Goal: Task Accomplishment & Management: Use online tool/utility

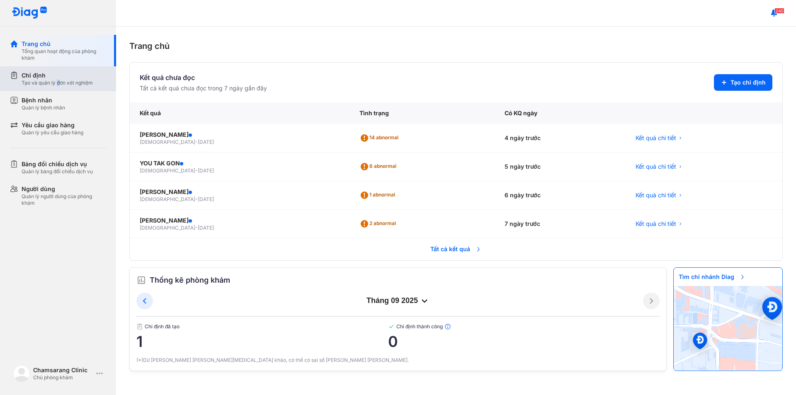
click at [60, 85] on div "Tạo và quản lý đơn xét nghiệm" at bounding box center [57, 83] width 71 height 7
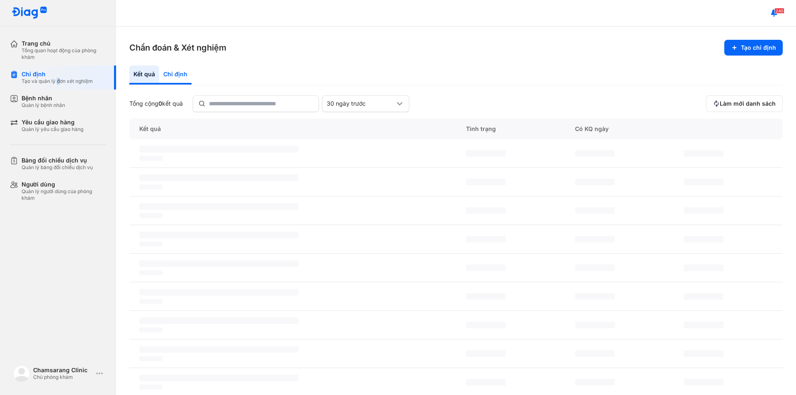
click at [182, 73] on div "Chỉ định" at bounding box center [175, 74] width 32 height 19
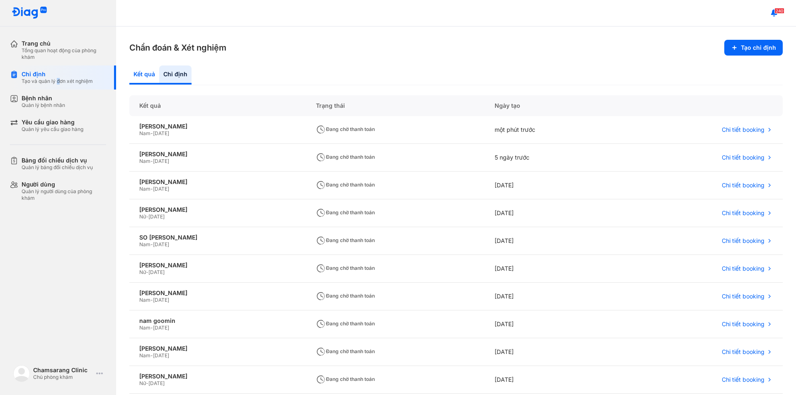
click at [145, 76] on div "Kết quả" at bounding box center [144, 74] width 30 height 19
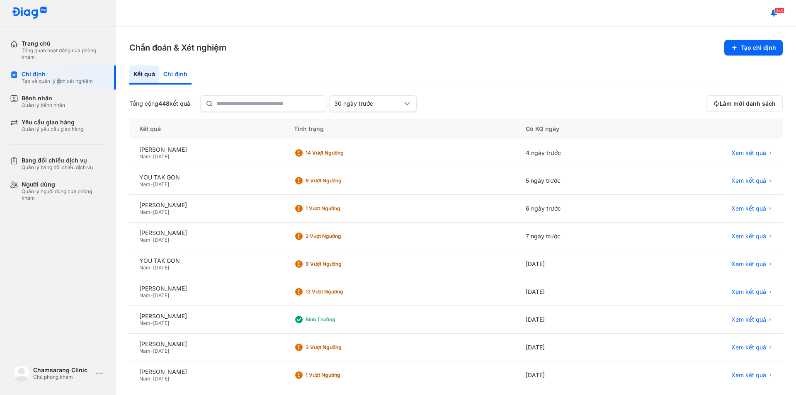
click at [181, 78] on div "Chỉ định" at bounding box center [175, 74] width 32 height 19
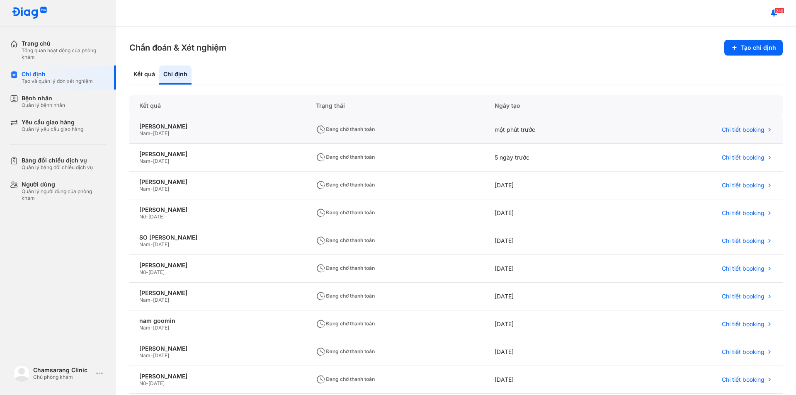
click at [187, 133] on div "Nam - [DATE]" at bounding box center [217, 133] width 157 height 7
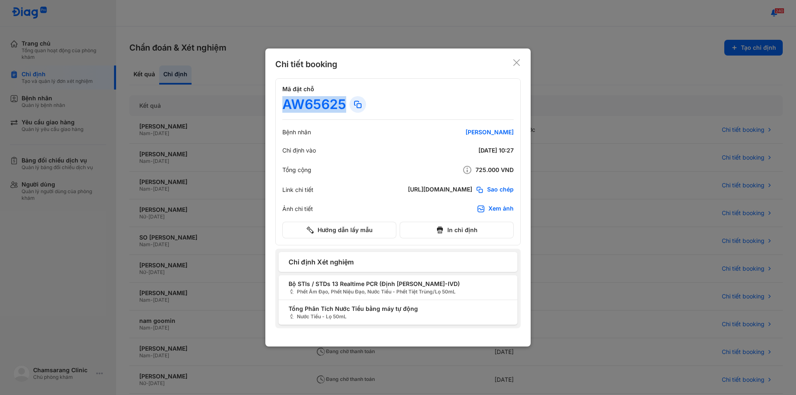
drag, startPoint x: 285, startPoint y: 102, endPoint x: 343, endPoint y: 102, distance: 58.0
click at [343, 102] on div "AW65625" at bounding box center [314, 104] width 64 height 17
copy div "AW65625"
click at [516, 62] on icon at bounding box center [516, 62] width 8 height 8
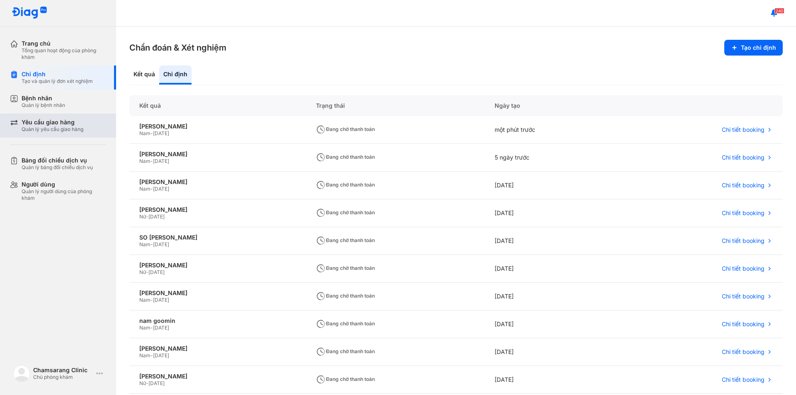
click at [69, 123] on div "Yêu cầu giao hàng" at bounding box center [53, 121] width 62 height 7
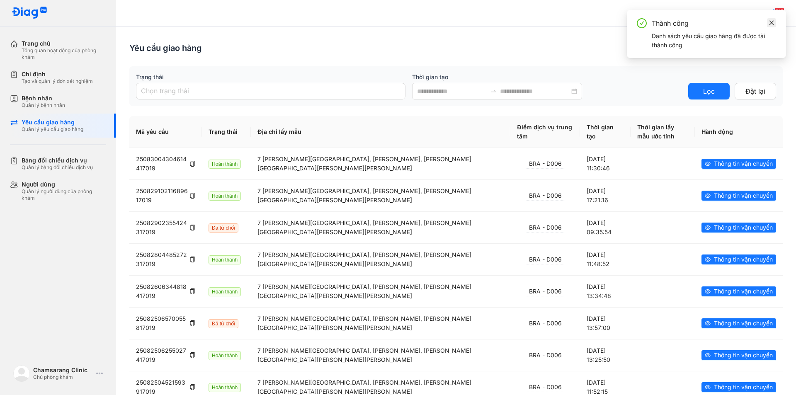
click at [768, 24] on link at bounding box center [771, 22] width 9 height 9
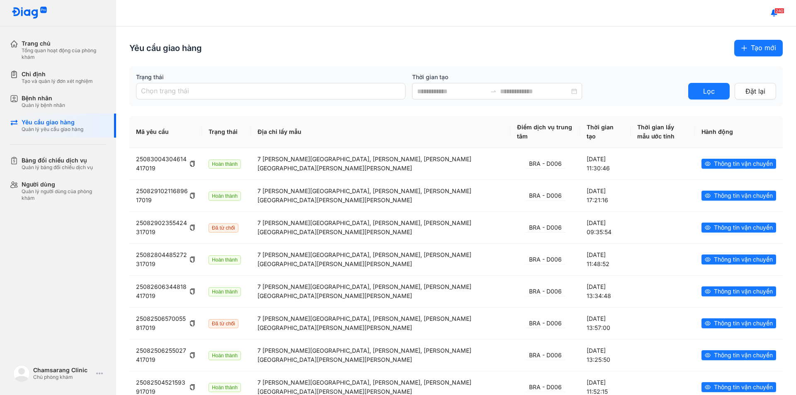
click at [750, 47] on span "Tạo mới" at bounding box center [762, 48] width 25 height 10
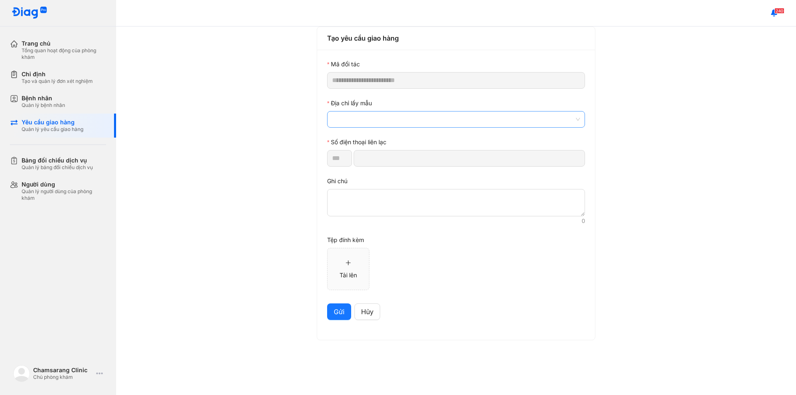
click at [363, 119] on span at bounding box center [456, 119] width 248 height 16
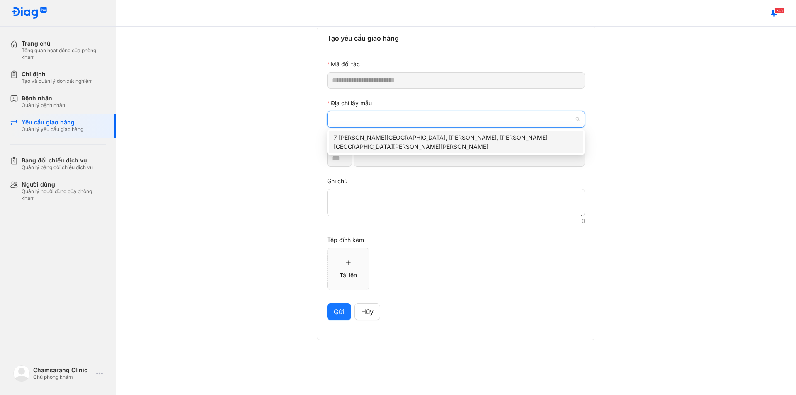
click at [373, 138] on div "7 [PERSON_NAME][GEOGRAPHIC_DATA], [PERSON_NAME], [PERSON_NAME][GEOGRAPHIC_DATA]…" at bounding box center [456, 142] width 244 height 18
type input "*********"
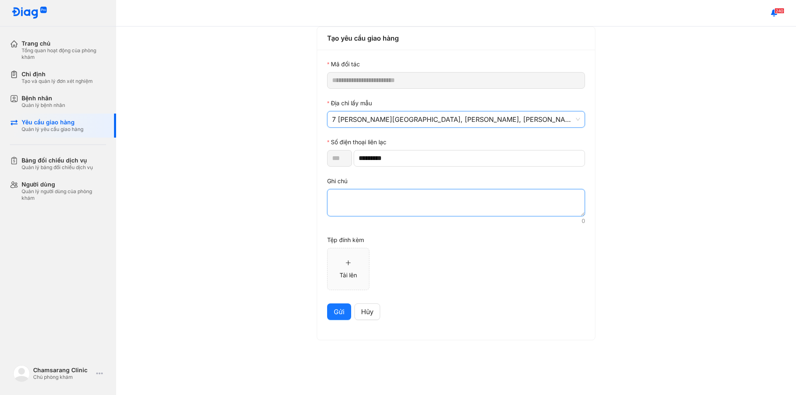
click at [375, 211] on textarea at bounding box center [456, 202] width 258 height 27
paste textarea "*******"
type textarea "*******"
click at [339, 312] on span "Gửi" at bounding box center [339, 312] width 11 height 10
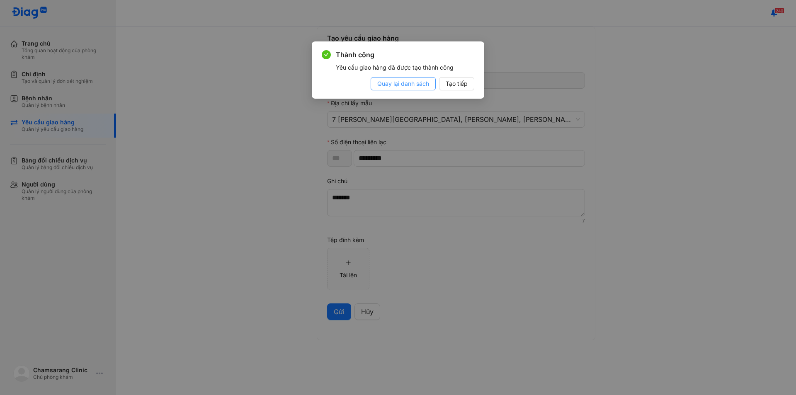
click at [409, 85] on span "Quay lại danh sách" at bounding box center [403, 83] width 52 height 9
